Goal: Navigation & Orientation: Find specific page/section

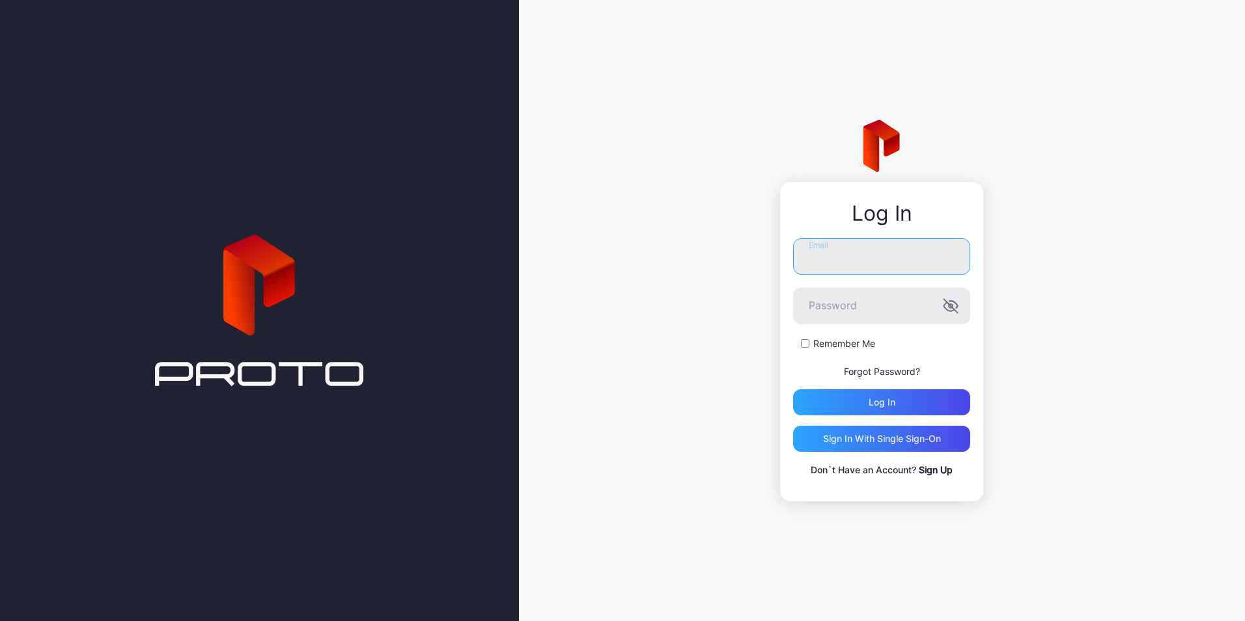
type input "**********"
click at [889, 441] on div "Sign in With Single Sign-On" at bounding box center [882, 439] width 118 height 10
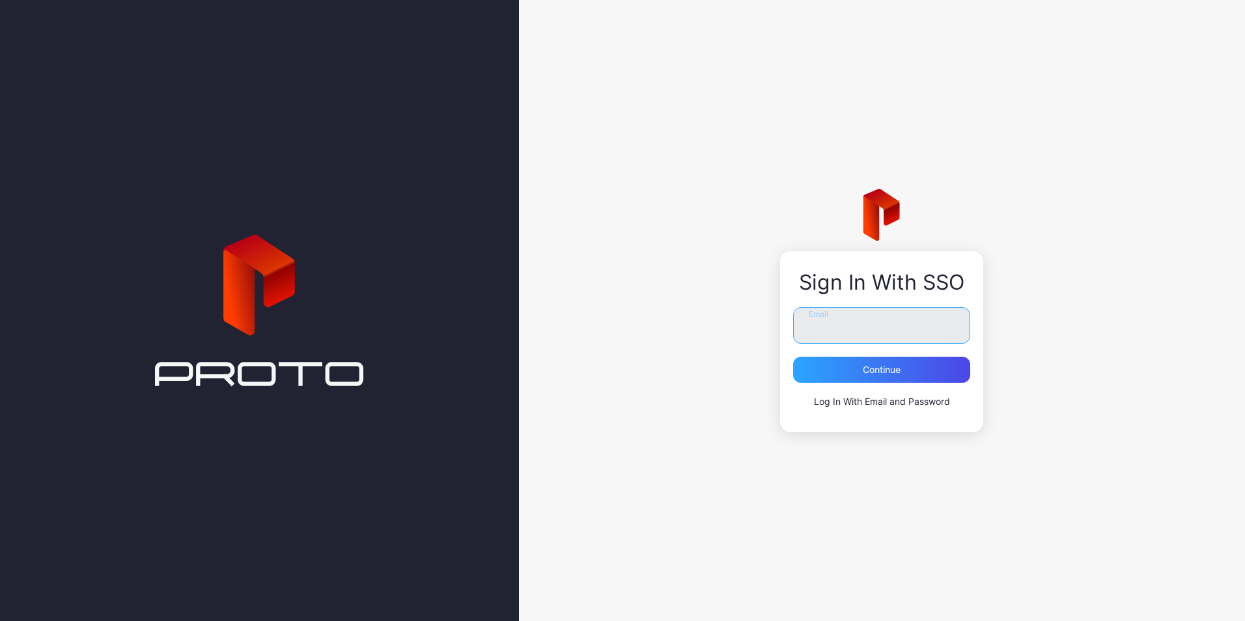
type input "**********"
click at [859, 370] on div "Continue" at bounding box center [881, 370] width 177 height 26
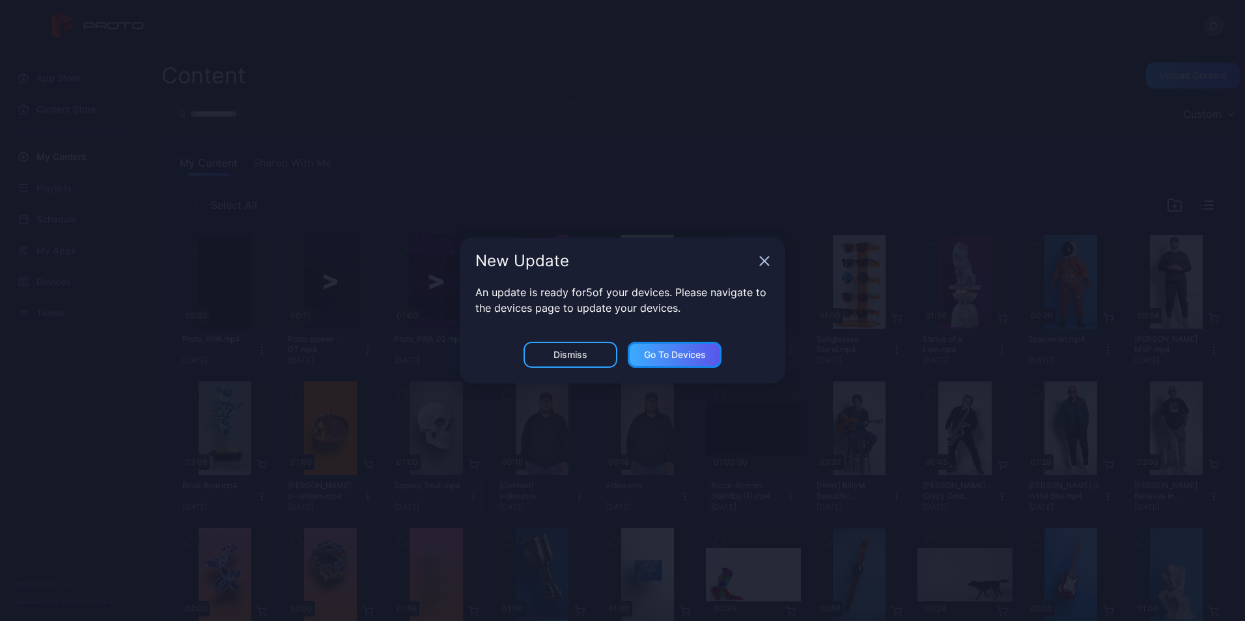
click at [697, 357] on div "Go to devices" at bounding box center [675, 355] width 62 height 10
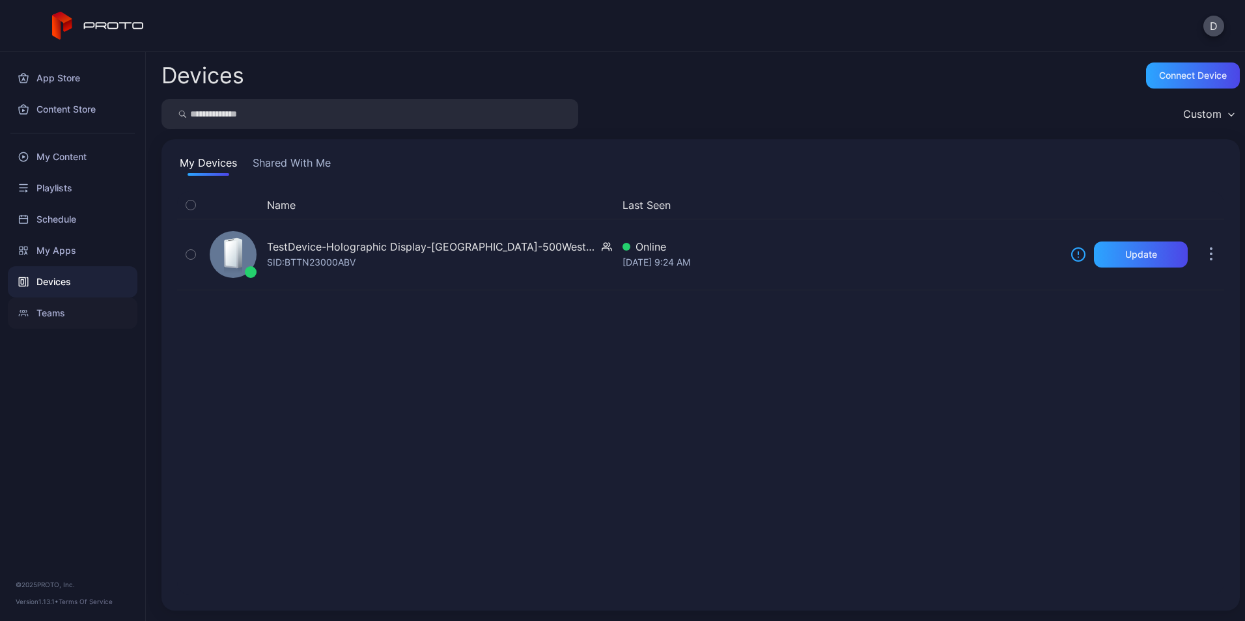
click at [70, 320] on div "Teams" at bounding box center [73, 313] width 130 height 31
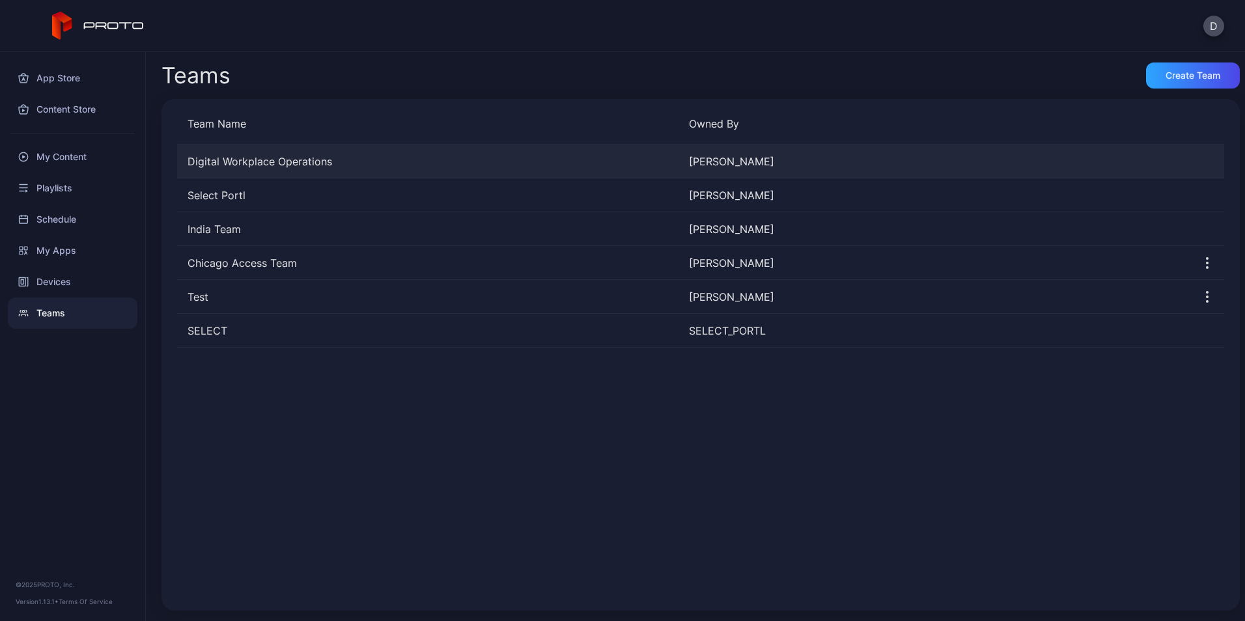
click at [325, 168] on div "Digital Workplace Operations" at bounding box center [427, 162] width 501 height 16
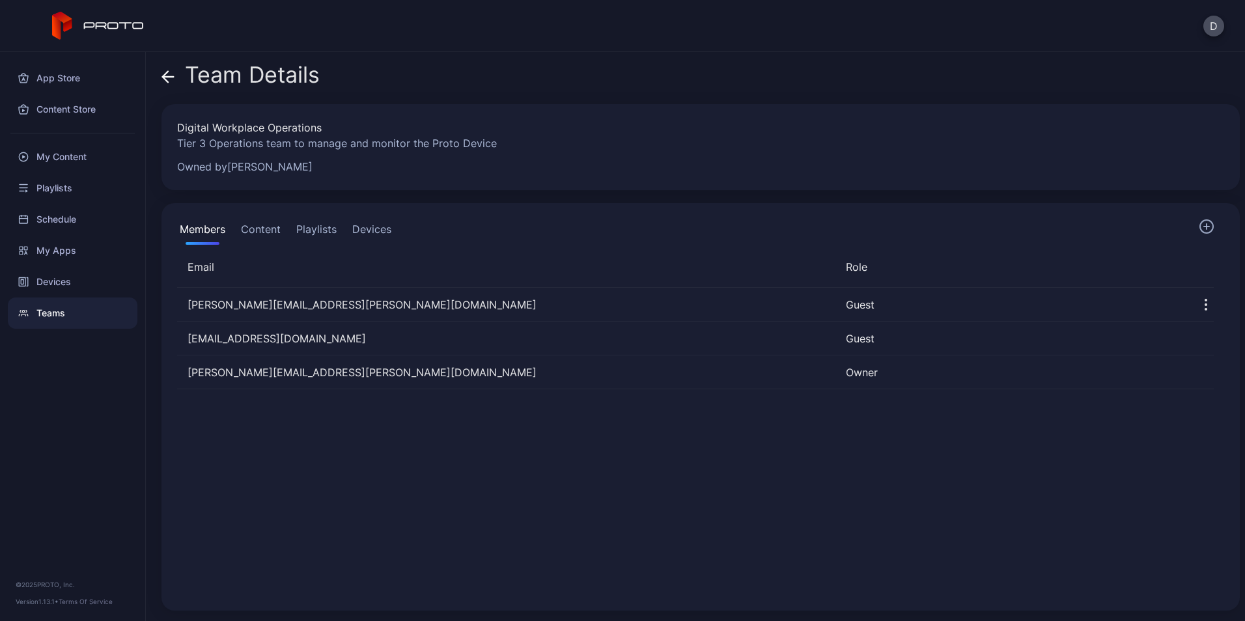
click at [270, 225] on button "Content" at bounding box center [260, 232] width 45 height 26
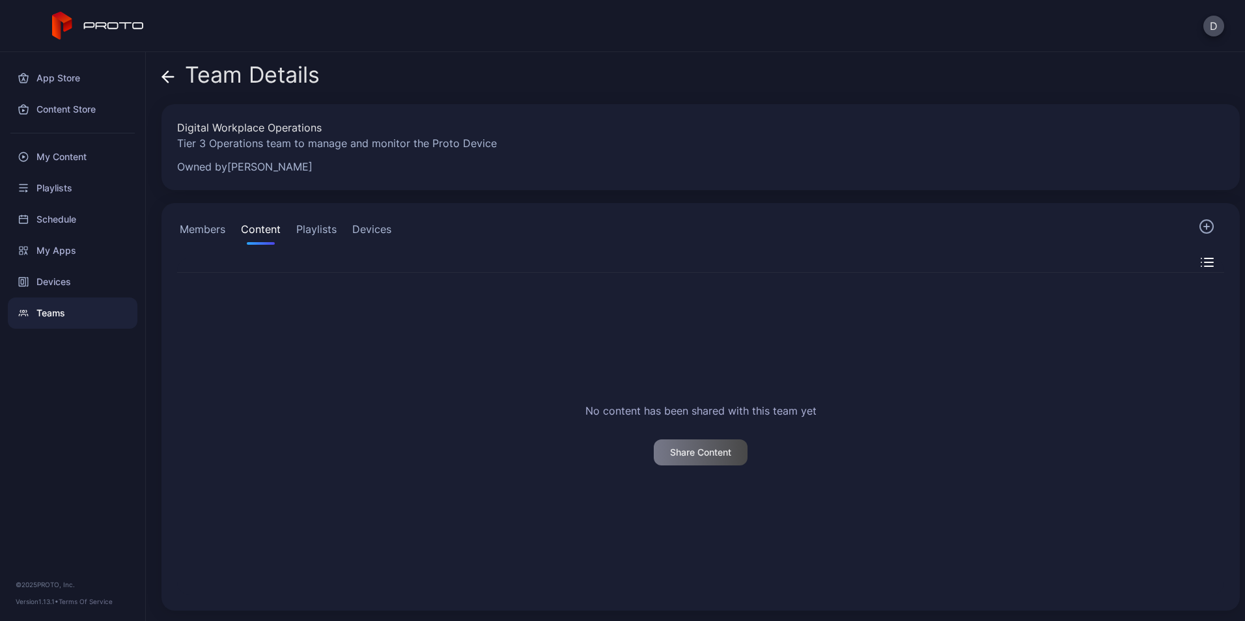
click at [395, 235] on div "Members Content Playlists Devices" at bounding box center [700, 232] width 1047 height 26
click at [383, 234] on button "Devices" at bounding box center [372, 232] width 44 height 26
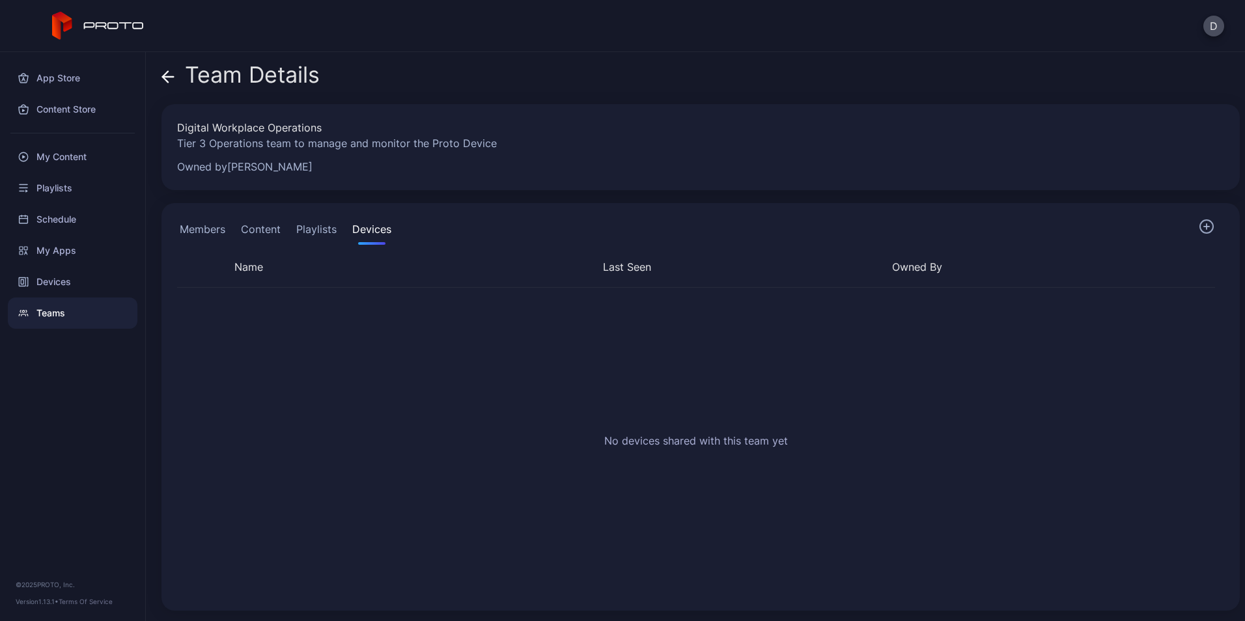
click at [305, 227] on button "Playlists" at bounding box center [317, 232] width 46 height 26
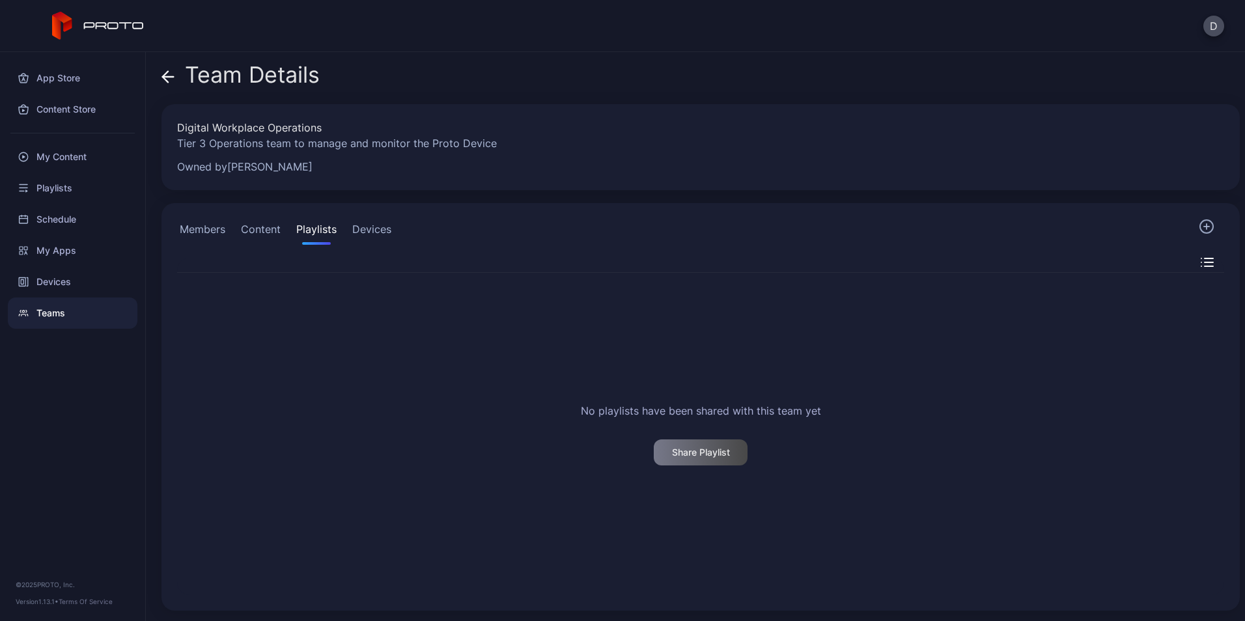
click at [248, 238] on button "Content" at bounding box center [260, 232] width 45 height 26
click at [207, 236] on button "Members" at bounding box center [202, 232] width 51 height 26
